Goal: Complete application form

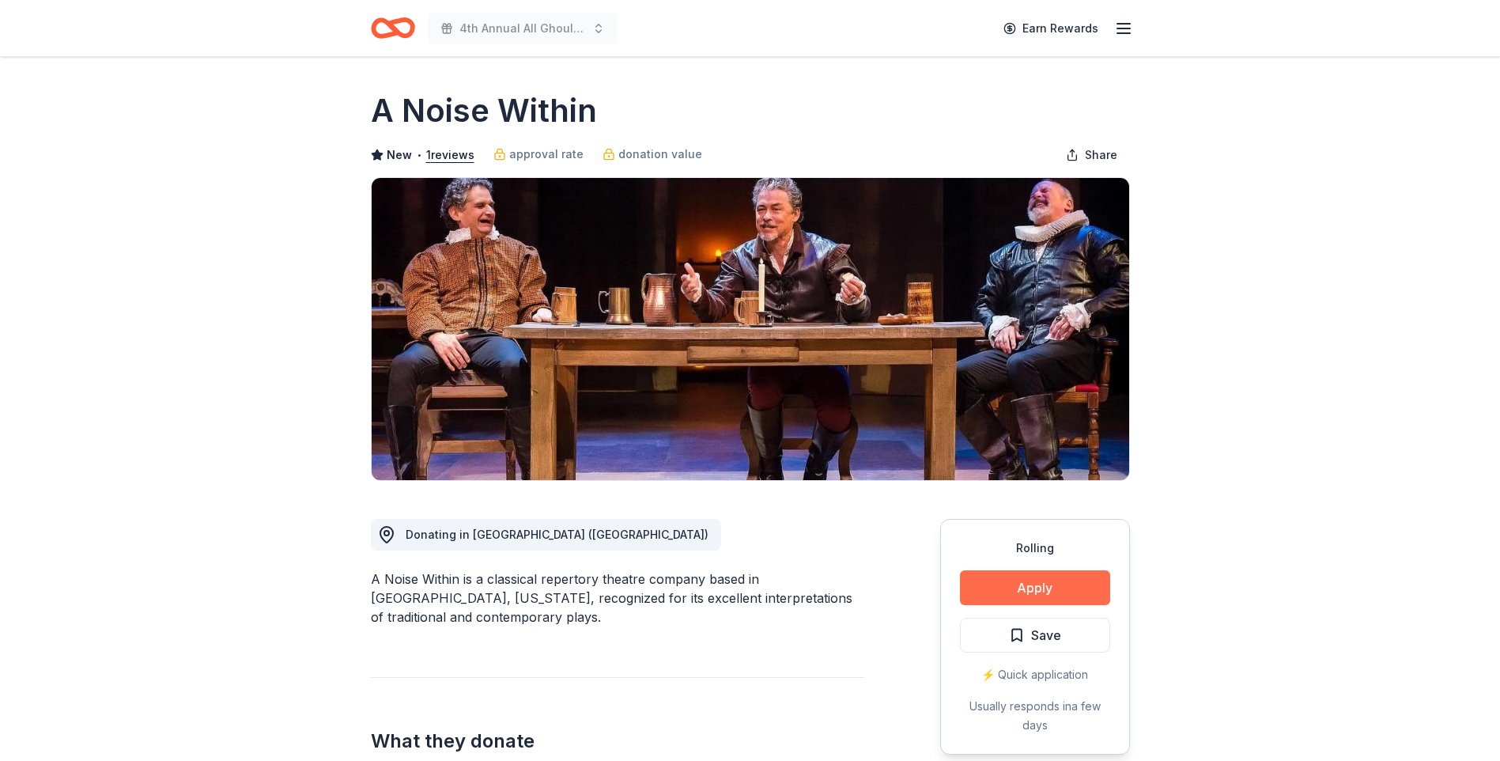
click at [1055, 580] on button "Apply" at bounding box center [1035, 587] width 150 height 35
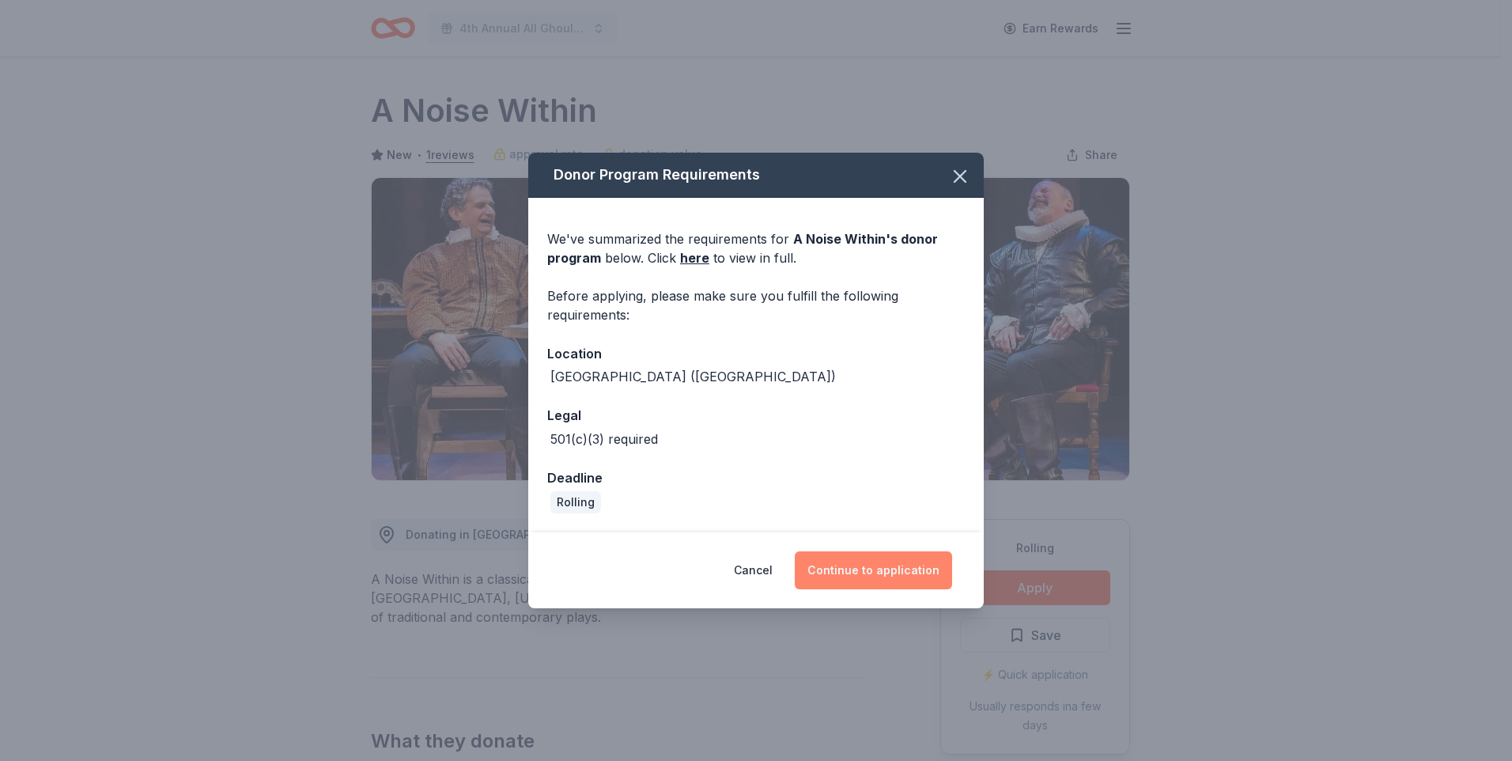
click at [889, 570] on button "Continue to application" at bounding box center [873, 570] width 157 height 38
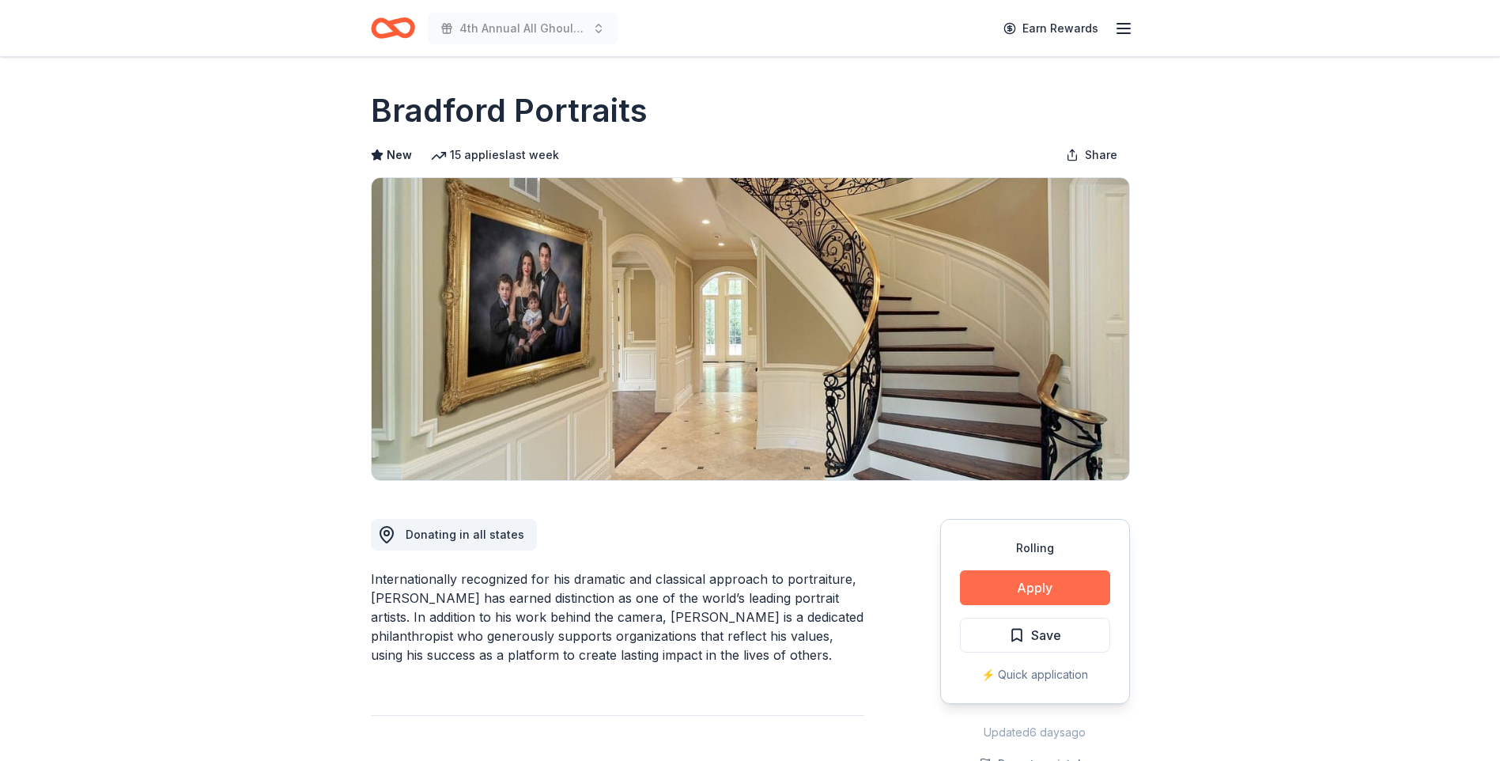
click at [1032, 589] on button "Apply" at bounding box center [1035, 587] width 150 height 35
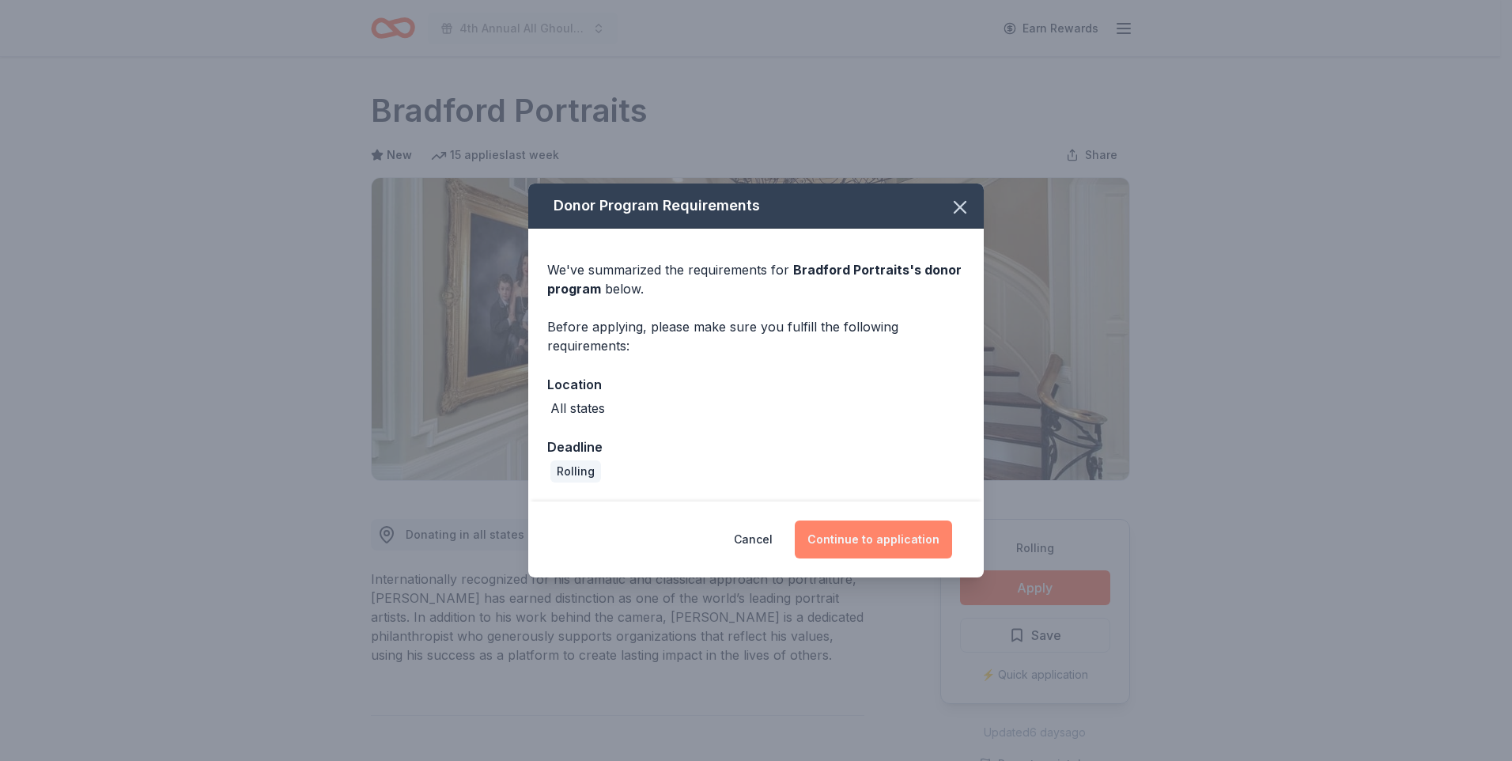
click at [903, 528] on button "Continue to application" at bounding box center [873, 539] width 157 height 38
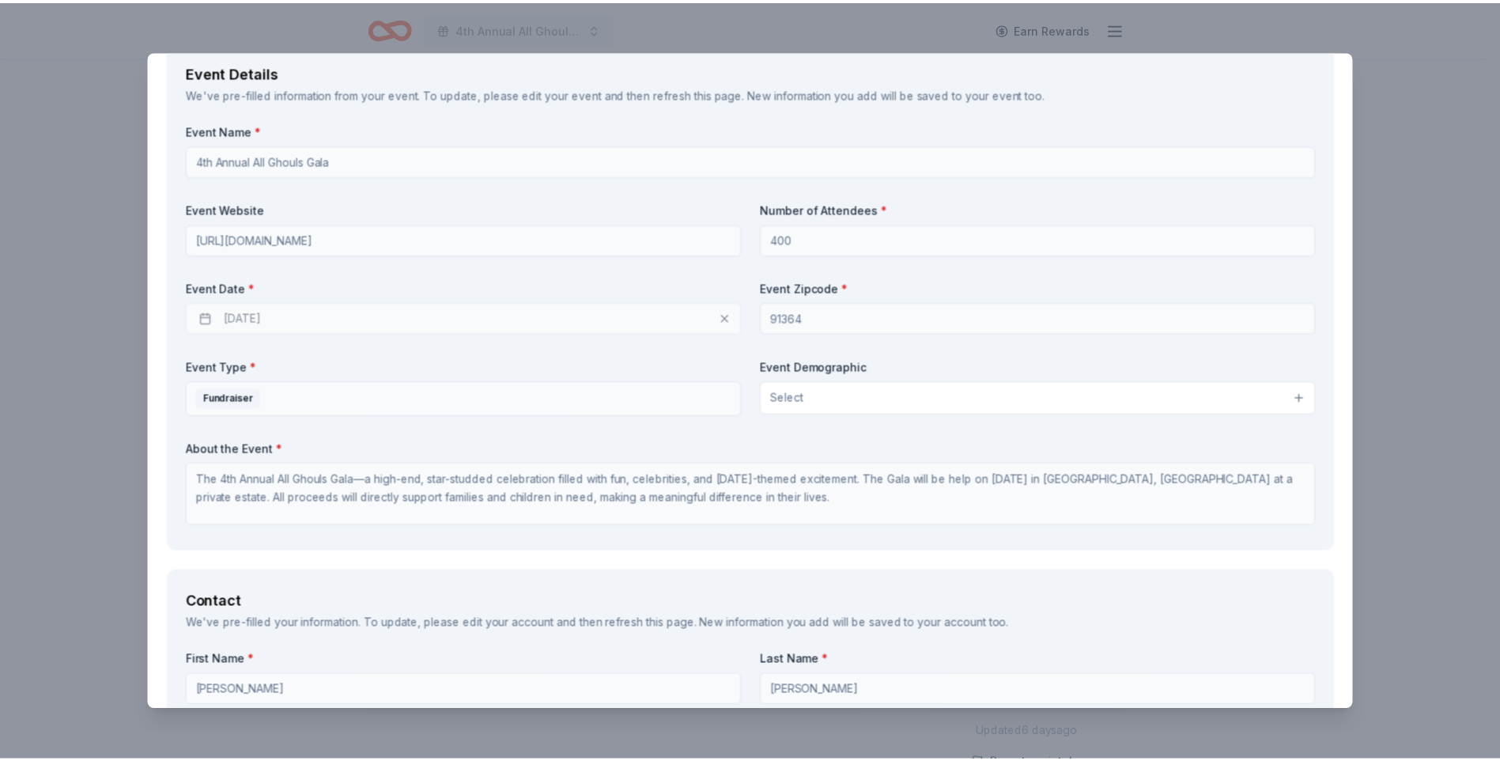
scroll to position [79, 0]
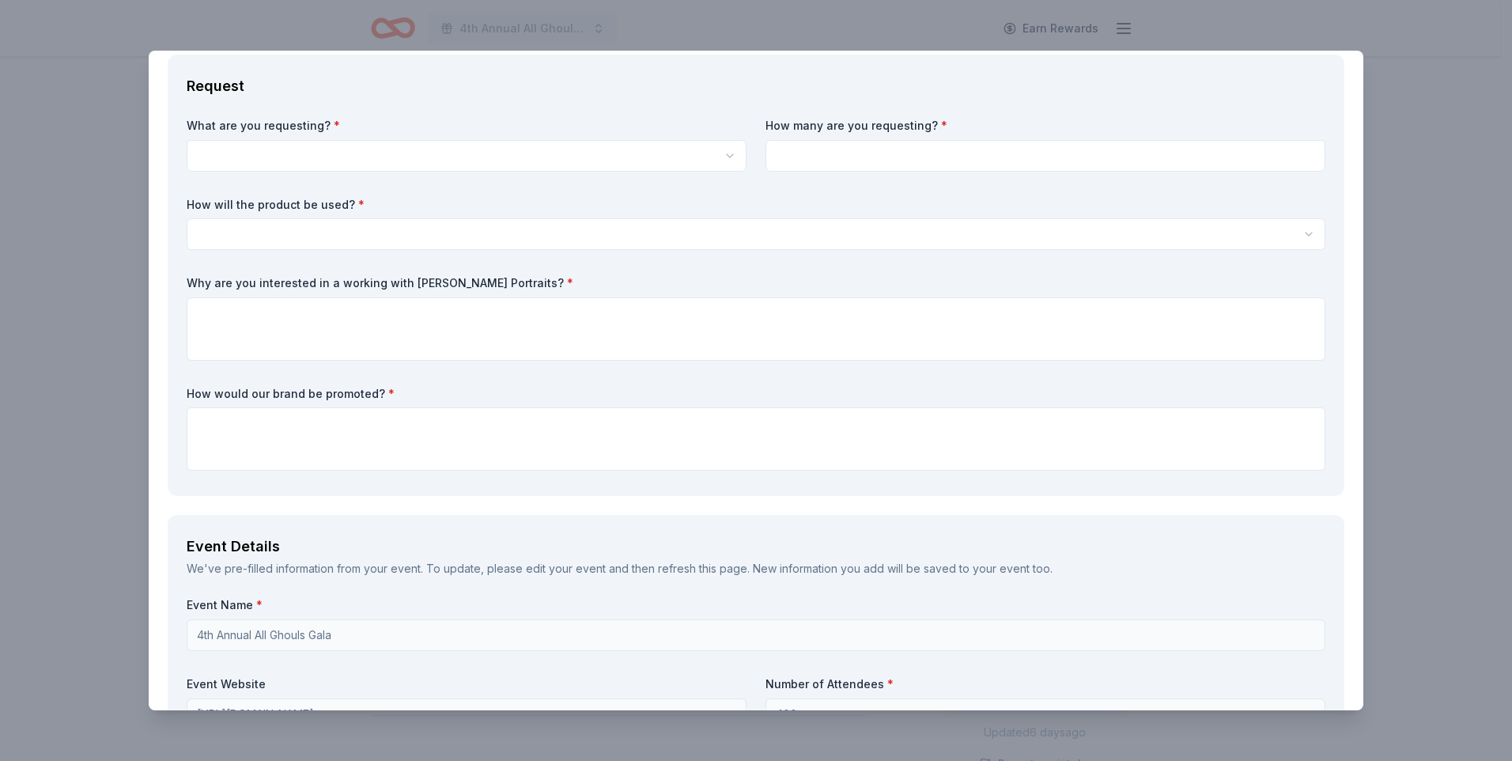
click at [1448, 99] on div "Bradford Portraits Save Report a mistake Rolling 15 applies last week Requireme…" at bounding box center [756, 380] width 1512 height 761
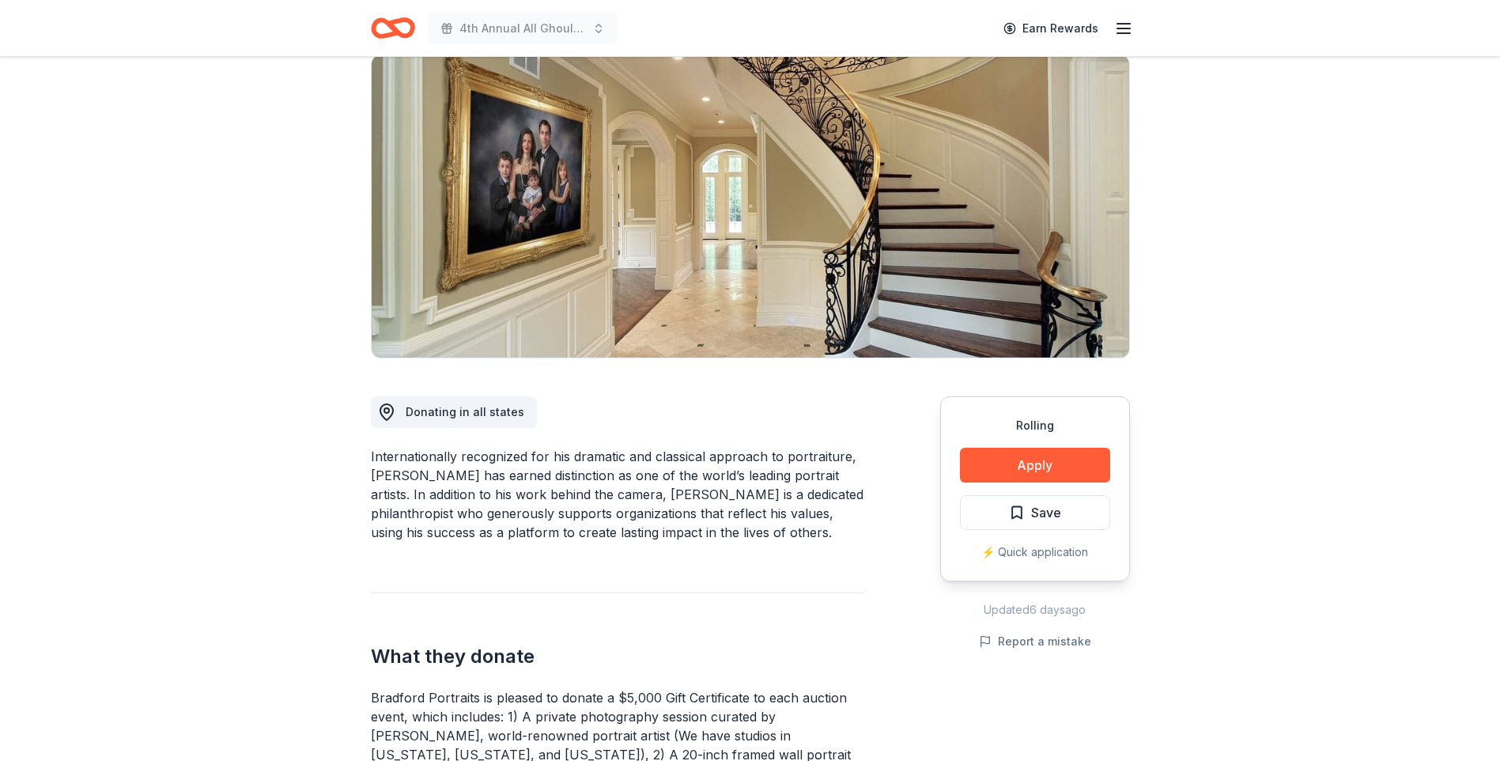
scroll to position [0, 0]
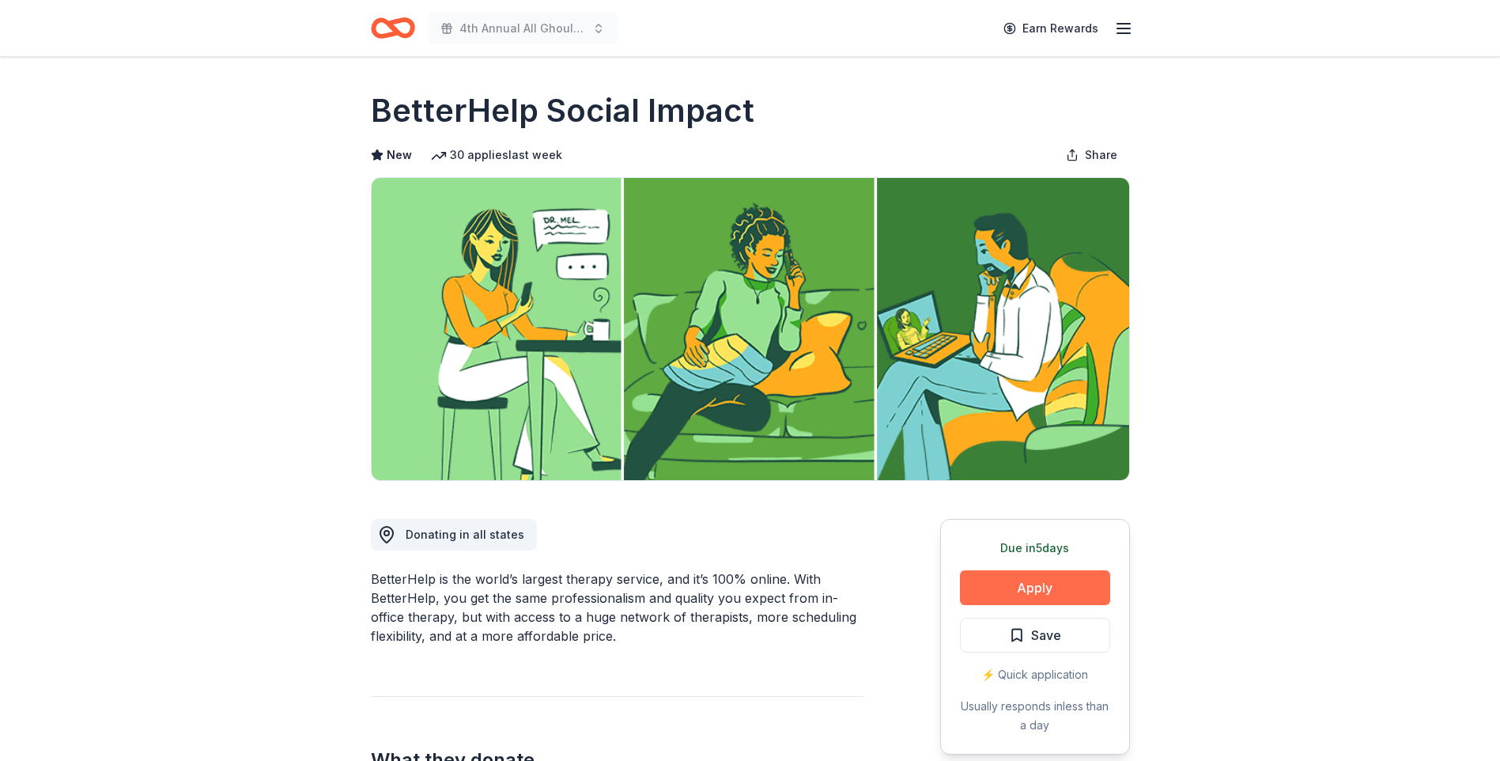
click at [1008, 580] on button "Apply" at bounding box center [1035, 587] width 150 height 35
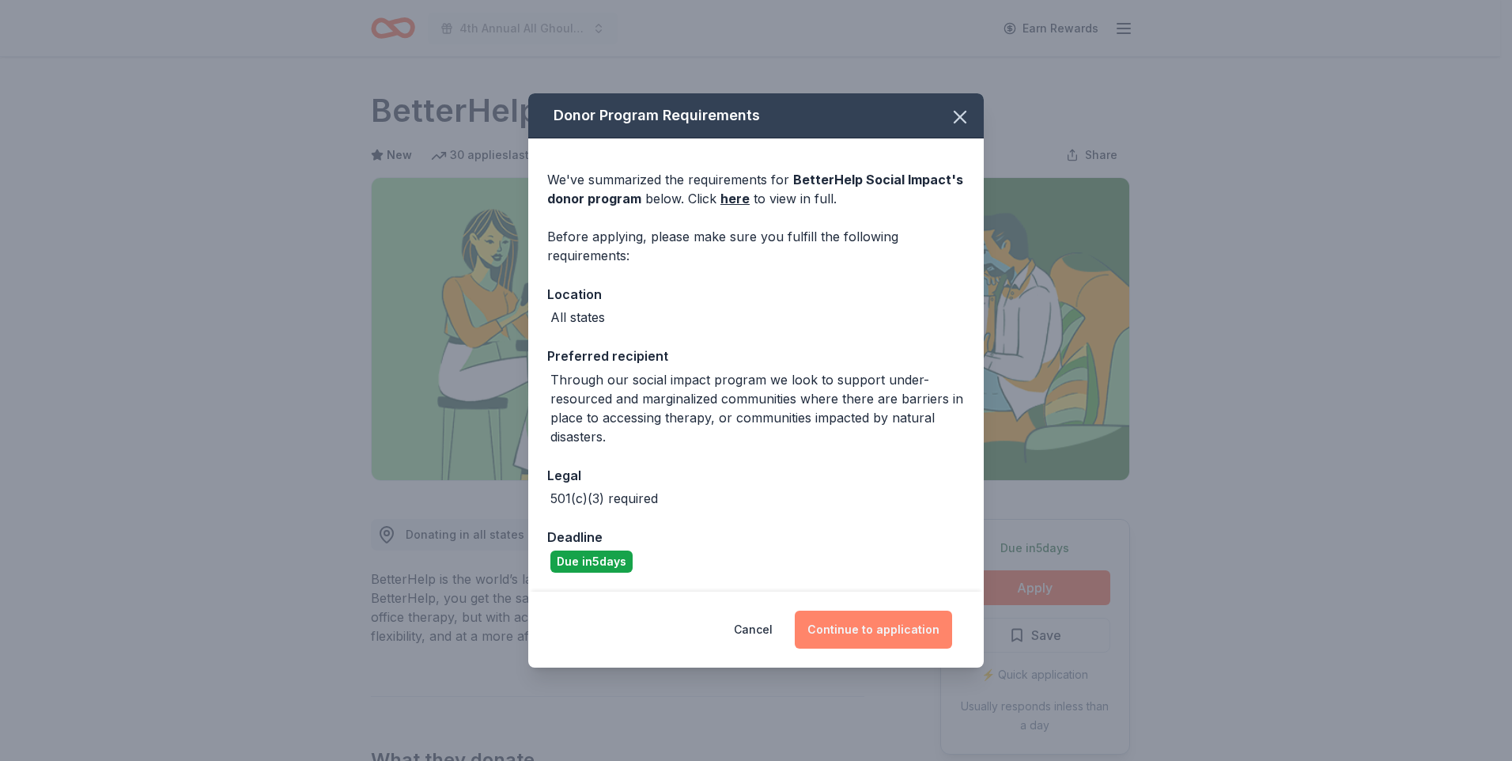
click at [871, 624] on button "Continue to application" at bounding box center [873, 629] width 157 height 38
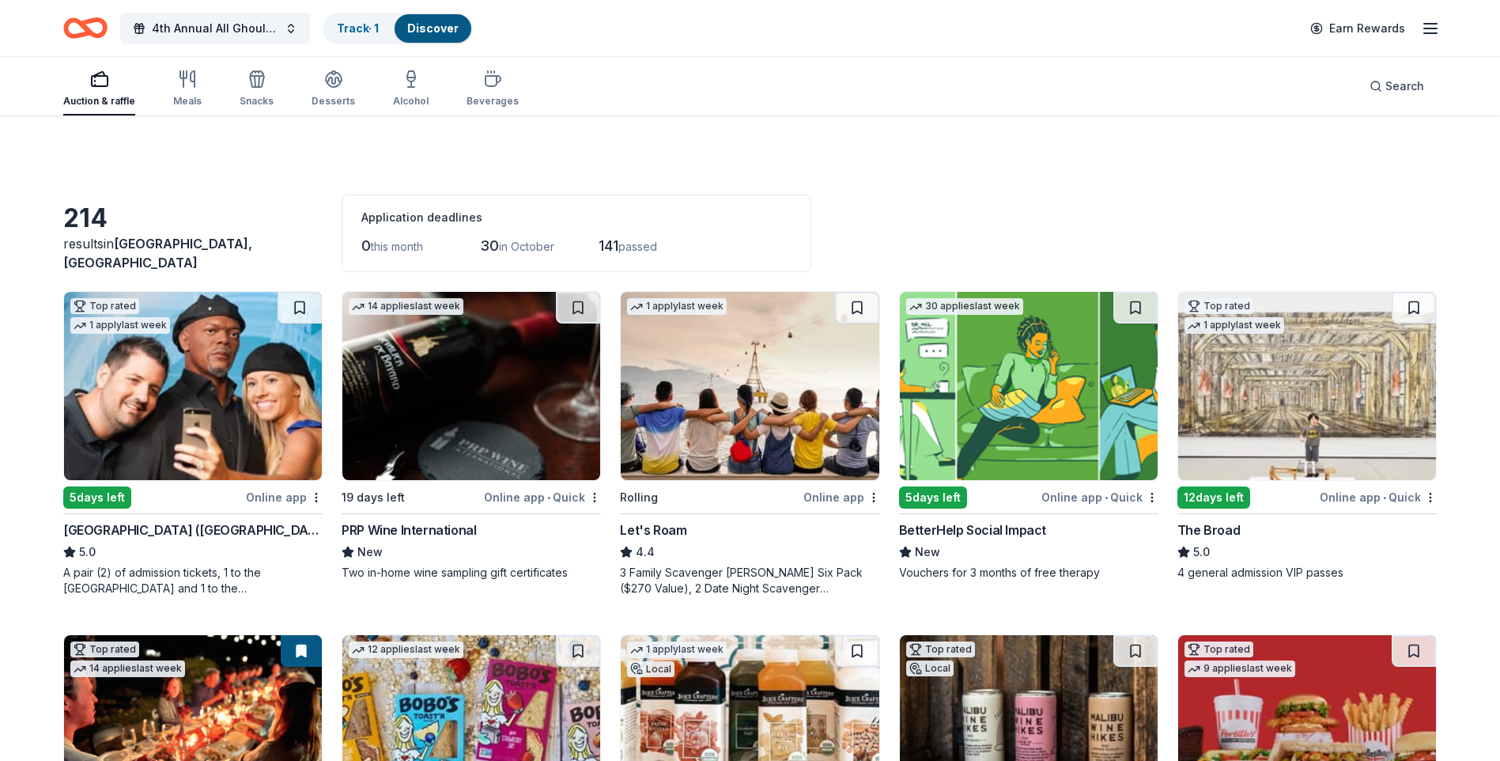
scroll to position [5109, 0]
